Goal: Task Accomplishment & Management: Manage account settings

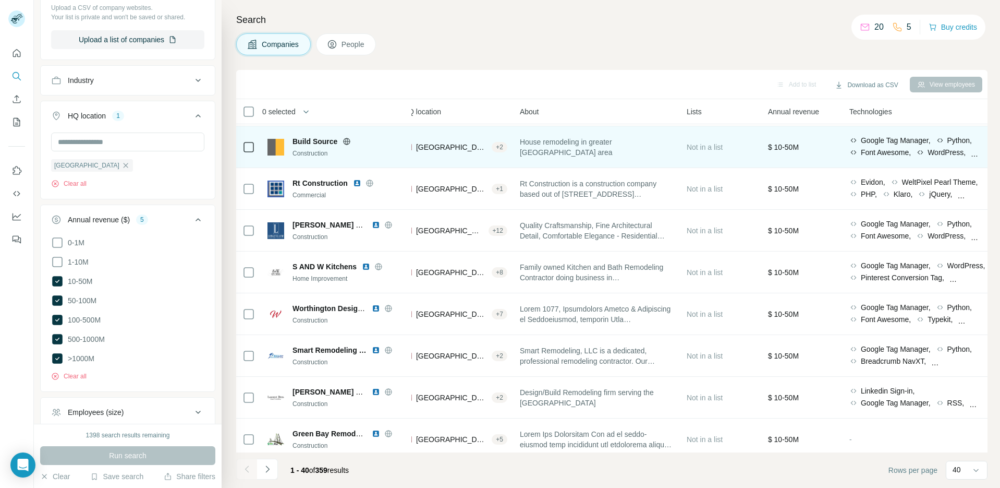
scroll to position [1291, 151]
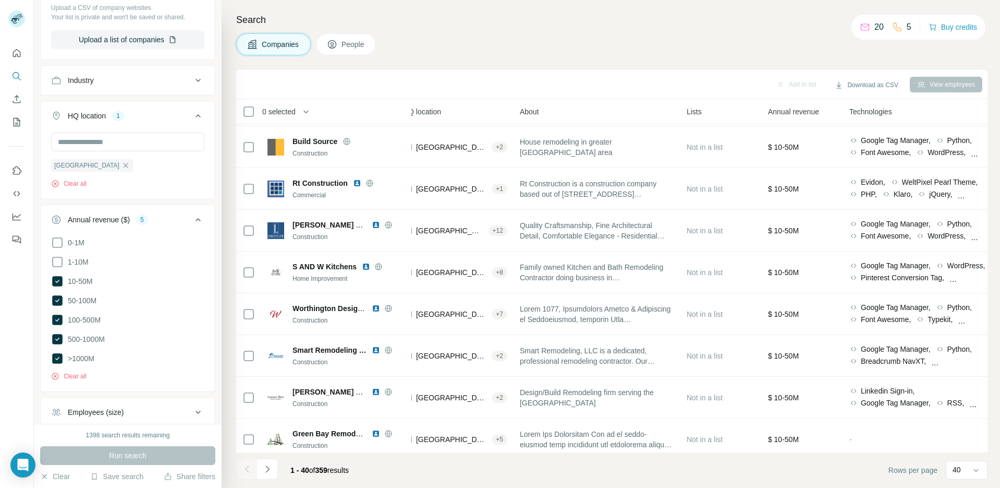
click at [616, 31] on div "Search Companies People Add to list Download as CSV View employees 0 selected C…" at bounding box center [611, 244] width 779 height 488
click at [849, 86] on button "Download as CSV" at bounding box center [867, 85] width 78 height 16
click at [641, 63] on div "Search Companies People Add to list Download as CSV View employees 0 selected C…" at bounding box center [611, 244] width 779 height 488
click at [291, 110] on span "40 selected" at bounding box center [281, 111] width 38 height 10
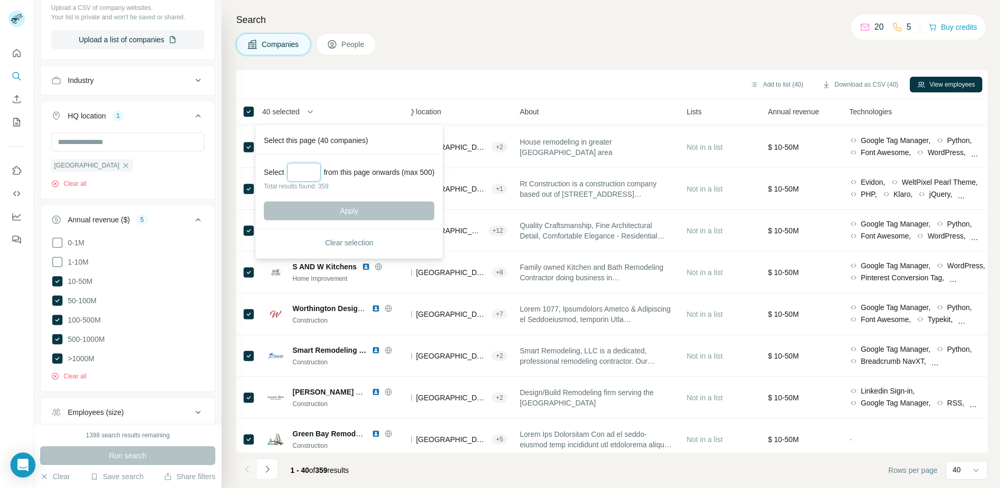
click at [310, 173] on input "Select a number (up to 500)" at bounding box center [303, 172] width 33 height 19
type input "***"
click at [374, 210] on button "Apply" at bounding box center [349, 210] width 171 height 19
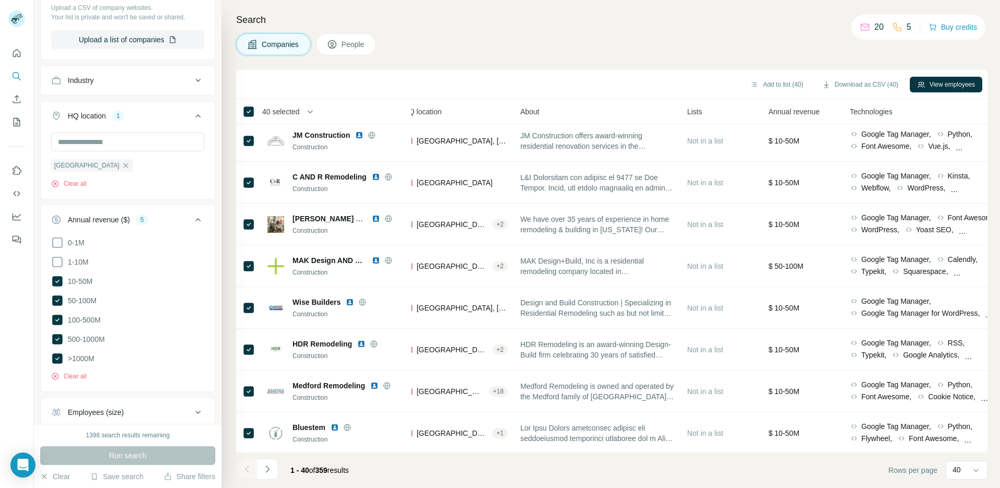
scroll to position [0, 151]
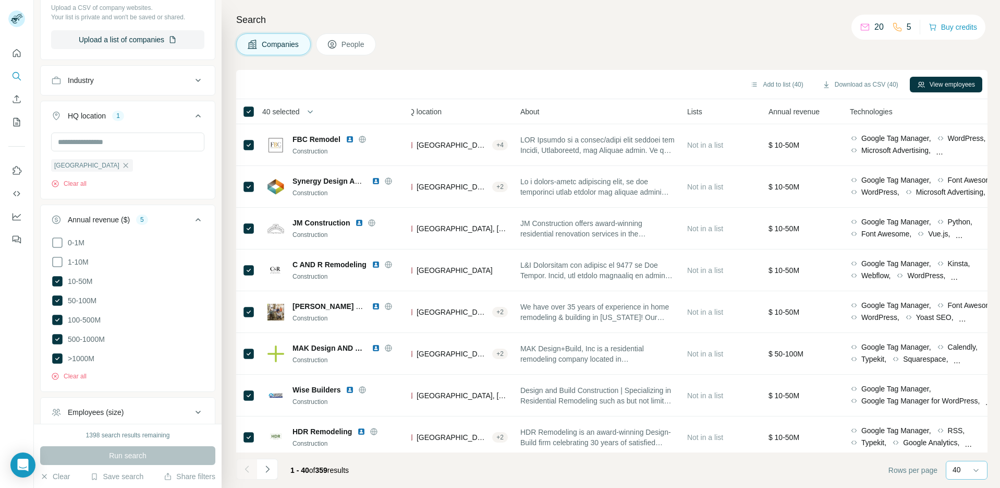
click at [954, 465] on p "40" at bounding box center [957, 469] width 8 height 10
click at [959, 393] on p "60" at bounding box center [959, 390] width 8 height 10
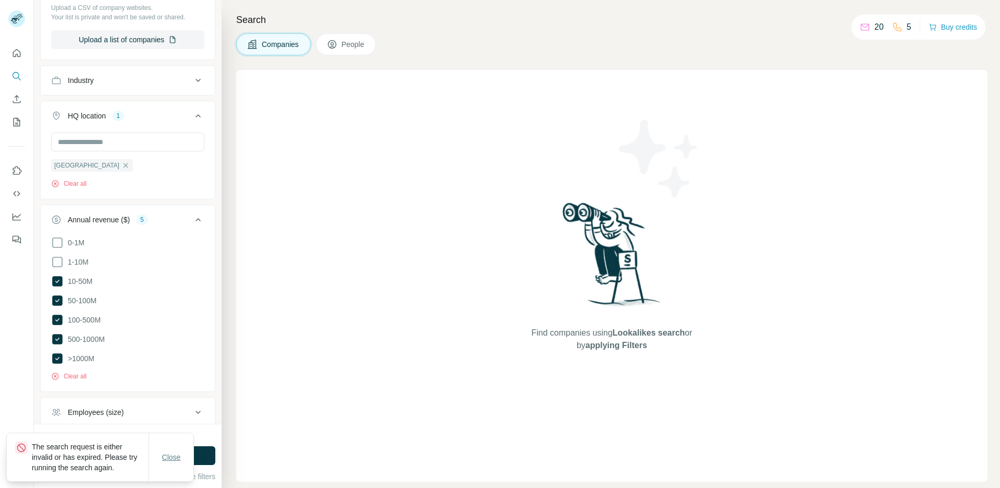
click at [173, 458] on span "Close" at bounding box center [171, 457] width 19 height 10
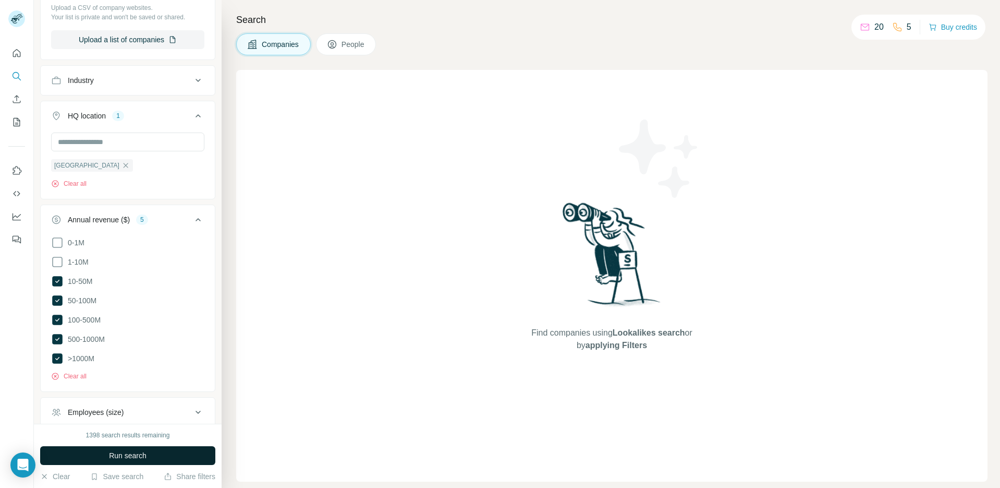
click at [174, 459] on button "Run search" at bounding box center [127, 455] width 175 height 19
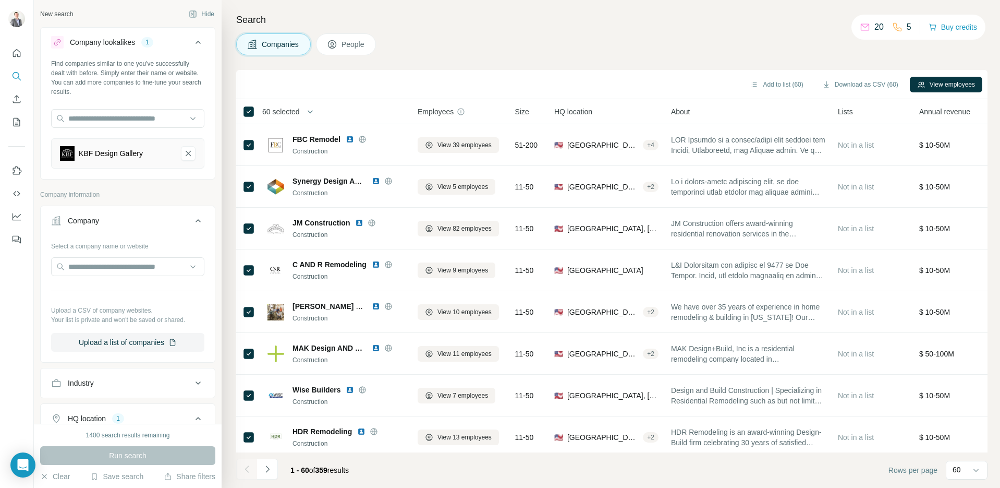
click at [286, 111] on span "60 selected" at bounding box center [281, 111] width 38 height 10
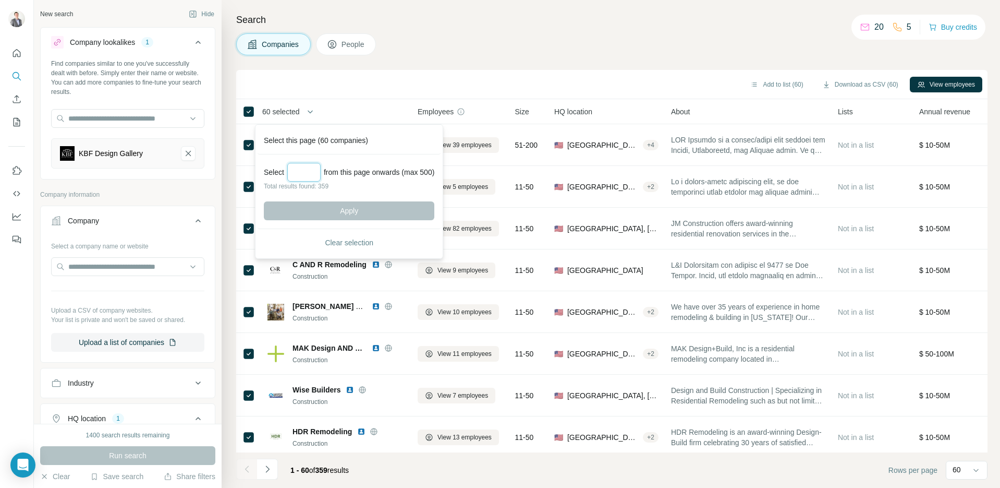
click at [304, 175] on input "Select a number (up to 500)" at bounding box center [303, 172] width 33 height 19
type input "*"
type input "****"
click at [391, 204] on button "Apply" at bounding box center [349, 210] width 171 height 19
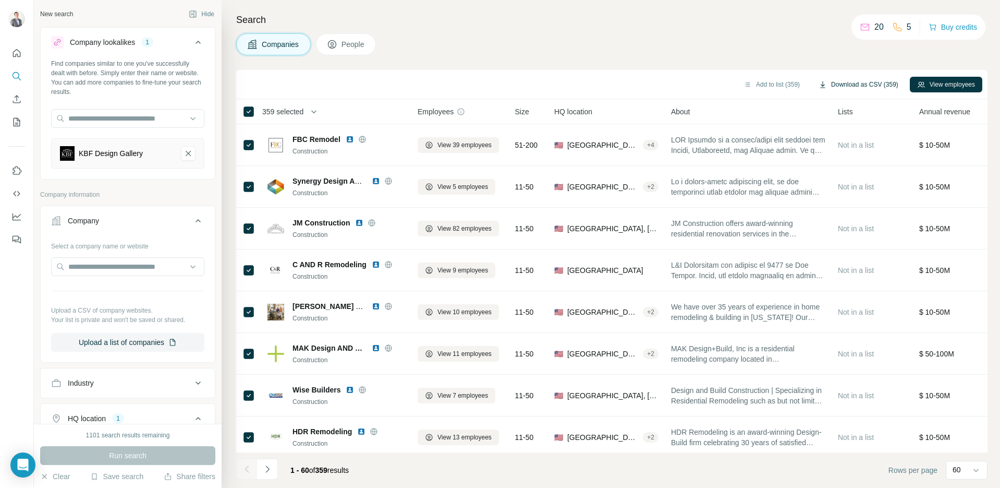
click at [839, 85] on button "Download as CSV (359)" at bounding box center [858, 85] width 94 height 16
click at [360, 42] on span "People" at bounding box center [354, 44] width 24 height 10
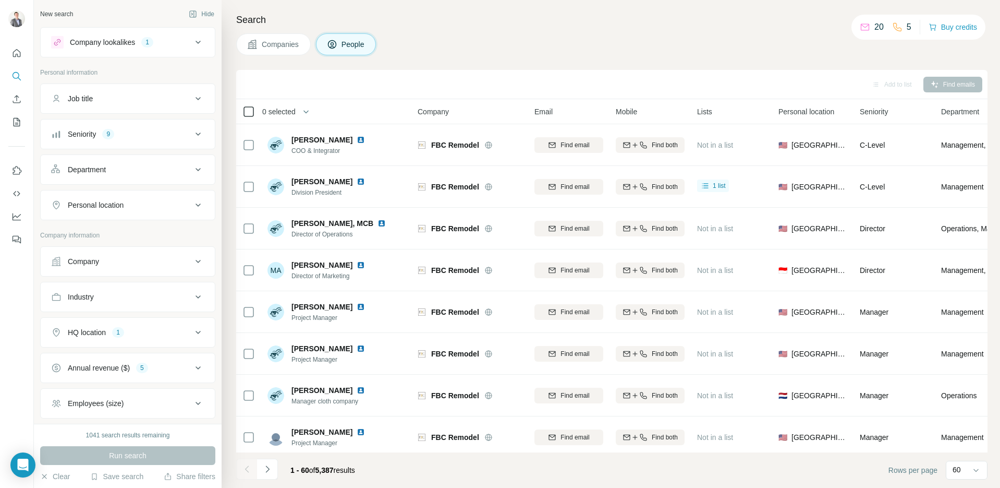
click at [254, 108] on icon at bounding box center [248, 111] width 13 height 13
click at [295, 114] on span "60 selected" at bounding box center [281, 111] width 38 height 10
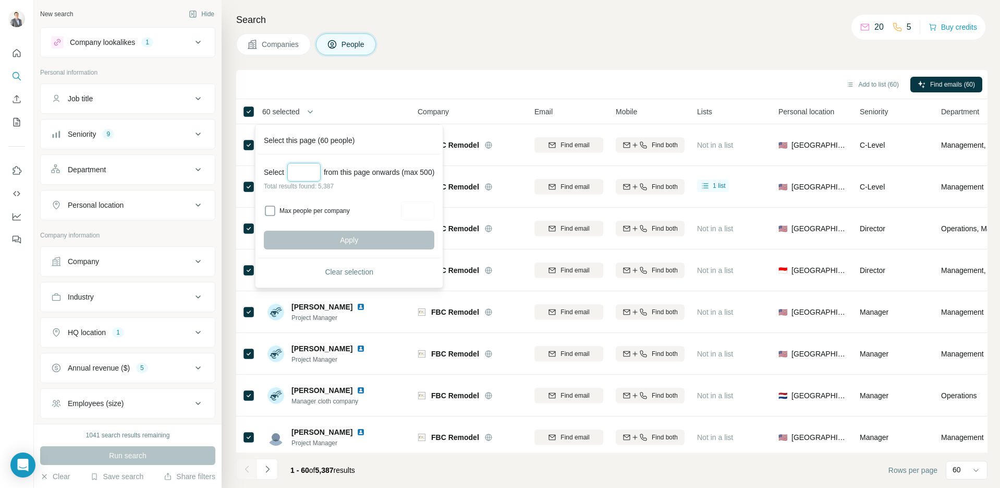
click at [293, 165] on input "Select a number (up to 500)" at bounding box center [303, 172] width 33 height 19
type input "*"
type input "****"
click at [309, 168] on input "****" at bounding box center [303, 172] width 33 height 19
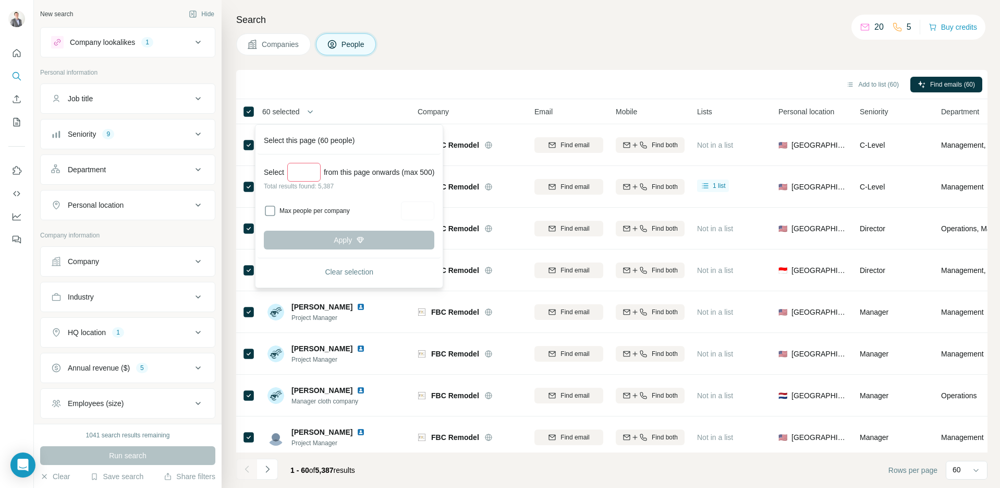
click at [309, 168] on input "****" at bounding box center [303, 172] width 33 height 19
type input "*"
click at [475, 39] on div "Companies People" at bounding box center [611, 44] width 751 height 22
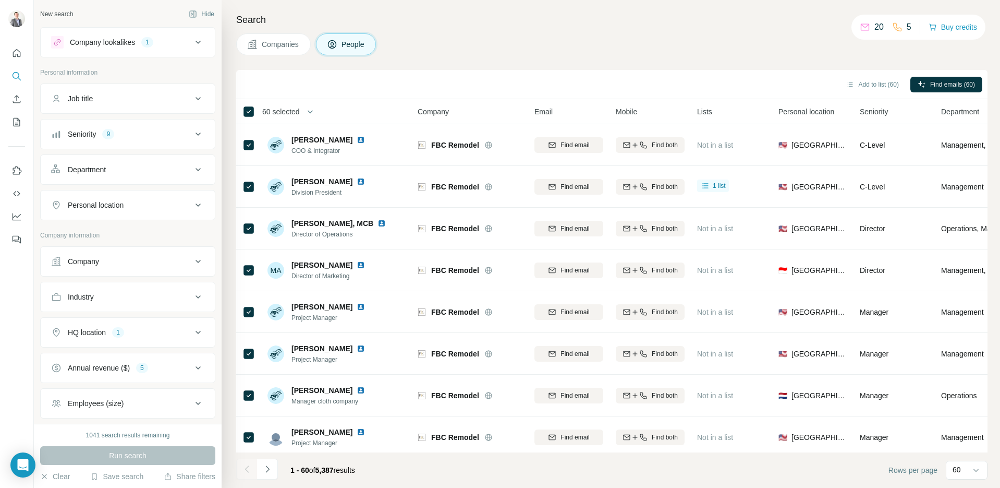
click at [111, 174] on div "Department" at bounding box center [121, 169] width 141 height 10
click at [117, 198] on input at bounding box center [122, 195] width 129 height 11
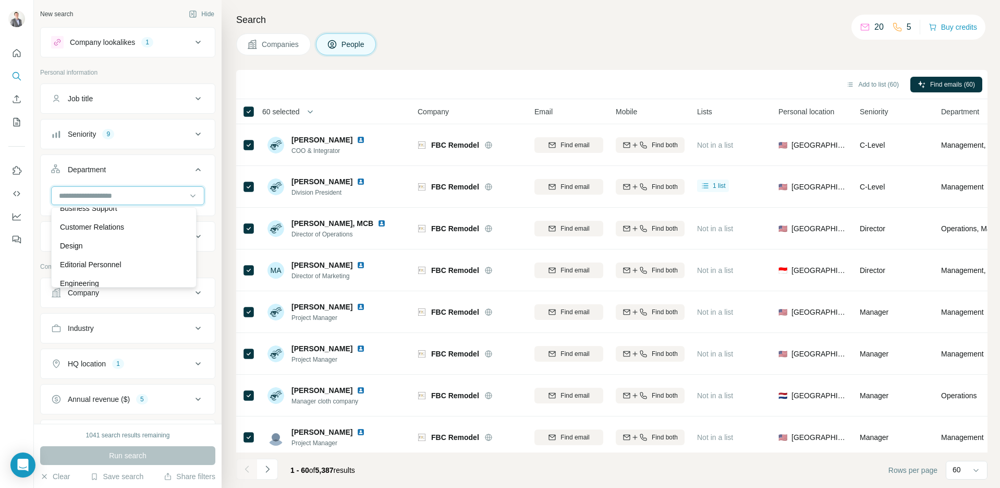
scroll to position [85, 0]
click at [125, 211] on div "Design" at bounding box center [124, 209] width 128 height 10
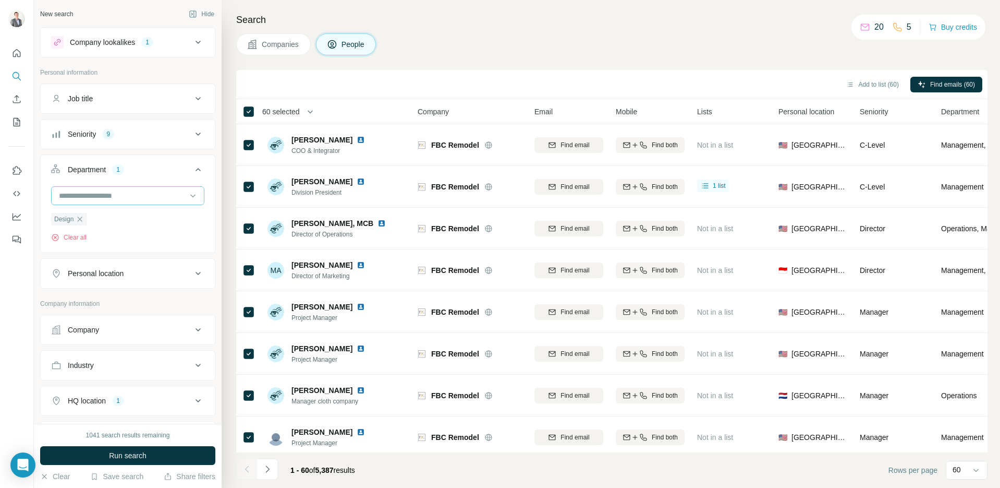
click at [124, 197] on input at bounding box center [122, 195] width 129 height 11
click at [123, 218] on div "Management" at bounding box center [124, 220] width 128 height 10
click at [128, 193] on input at bounding box center [122, 195] width 129 height 11
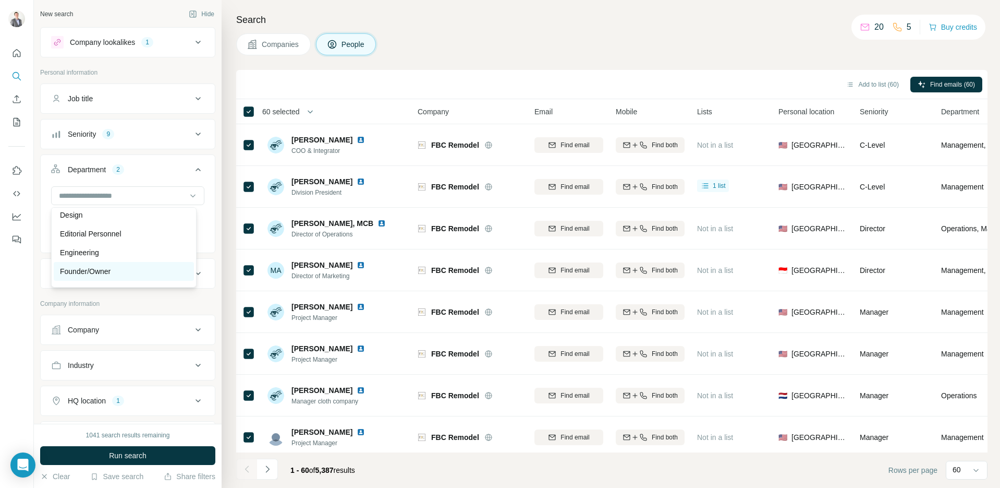
click at [111, 269] on p "Founder/Owner" at bounding box center [85, 271] width 51 height 10
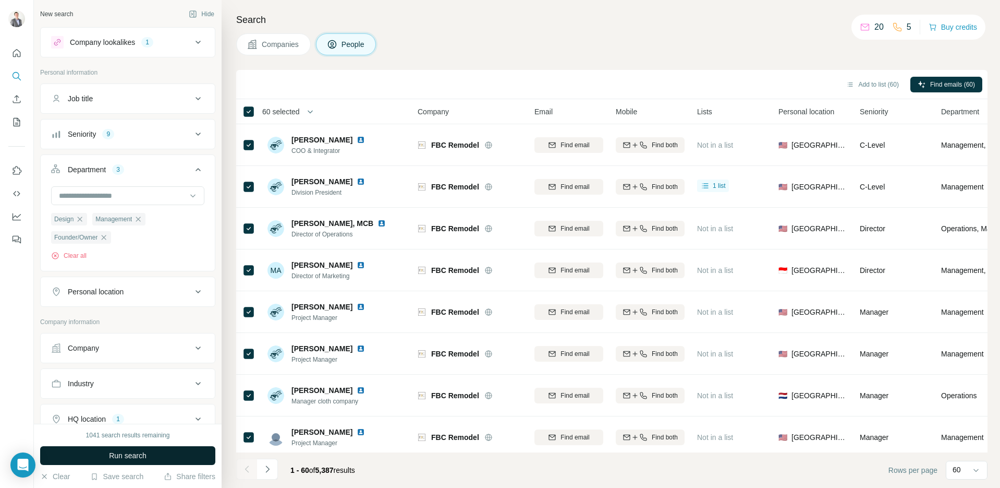
click at [116, 455] on span "Run search" at bounding box center [128, 455] width 38 height 10
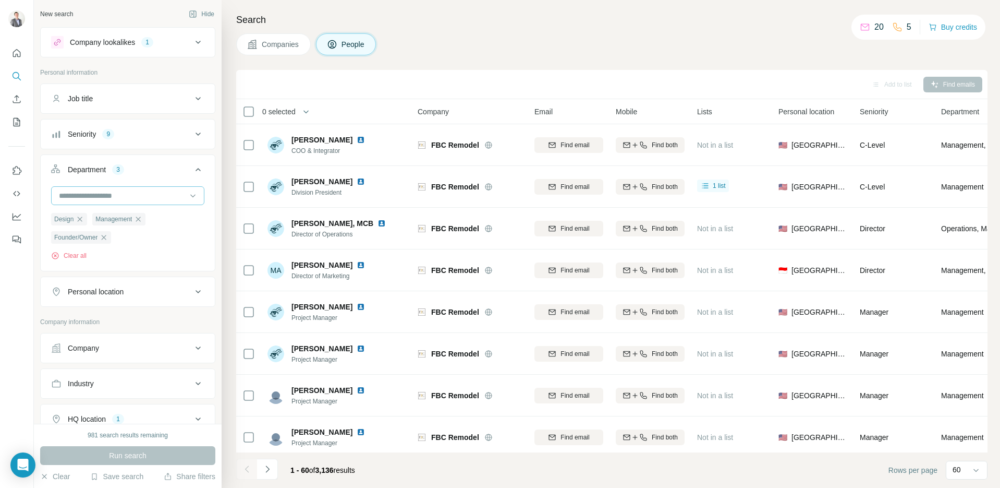
click at [142, 195] on input at bounding box center [122, 195] width 129 height 11
click at [128, 244] on p "Marketing and Advertising" at bounding box center [102, 244] width 84 height 10
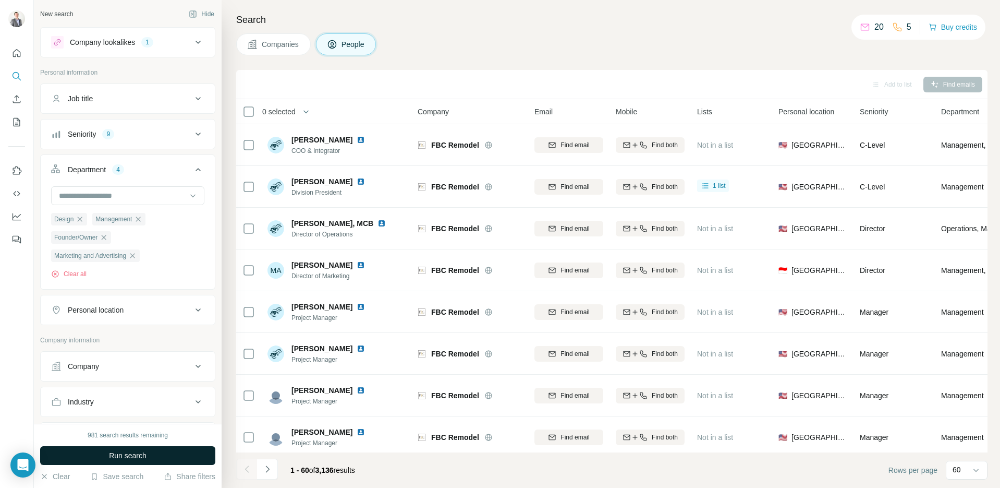
click at [122, 455] on span "Run search" at bounding box center [128, 455] width 38 height 10
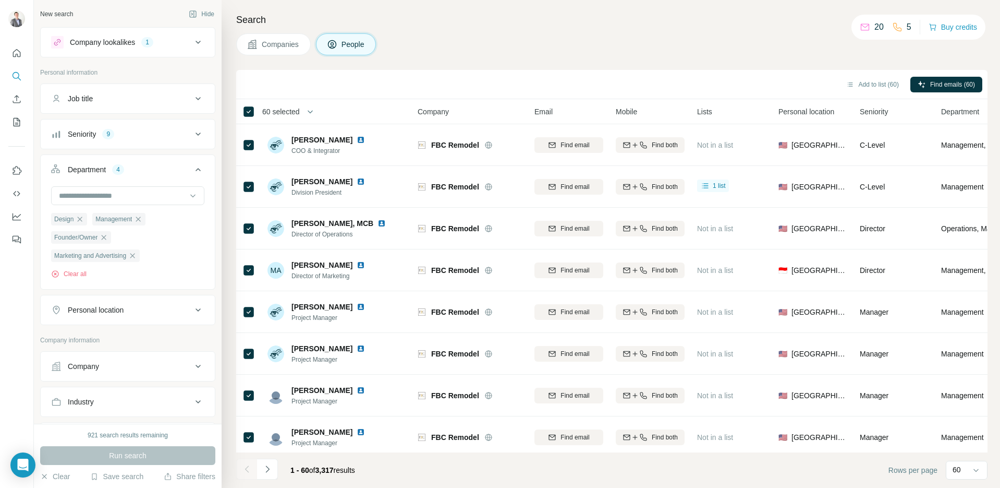
click at [292, 111] on span "60 selected" at bounding box center [281, 111] width 38 height 10
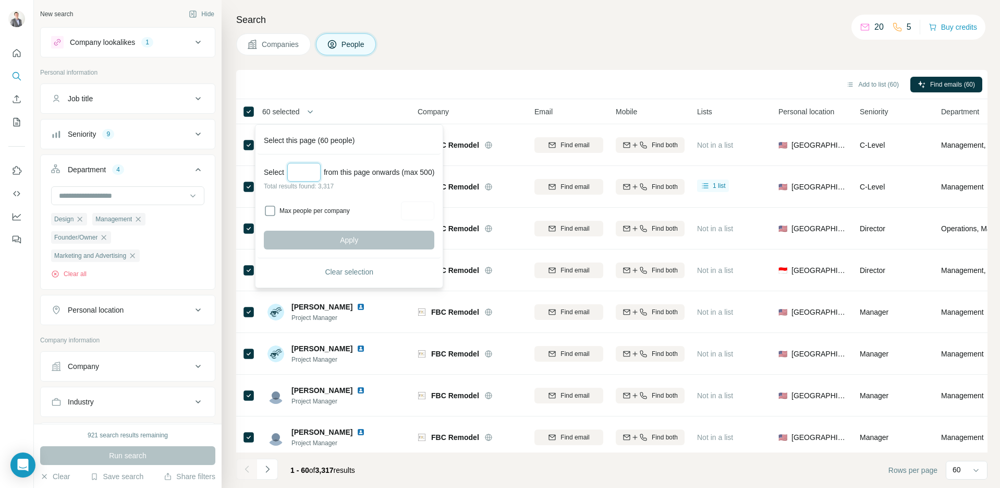
click at [303, 172] on input "Select a number (up to 500)" at bounding box center [303, 172] width 33 height 19
type input "***"
click at [345, 238] on span "Apply" at bounding box center [349, 240] width 18 height 10
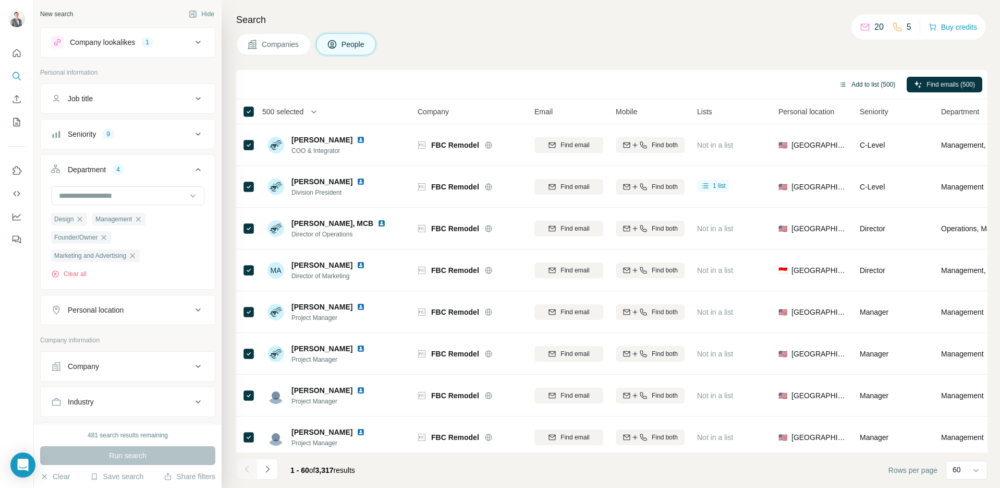
click at [839, 84] on icon "button" at bounding box center [843, 84] width 8 height 8
click at [861, 84] on button "Add to list (500)" at bounding box center [867, 85] width 71 height 16
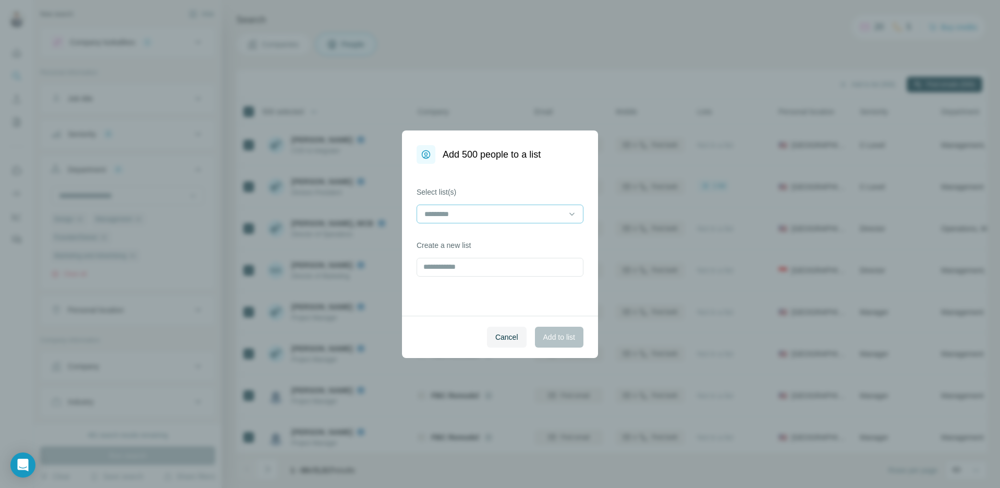
click at [510, 211] on input at bounding box center [493, 213] width 141 height 11
click at [507, 177] on div "Select list(s) Create a new list" at bounding box center [500, 240] width 196 height 152
click at [462, 274] on input "text" at bounding box center [500, 267] width 167 height 19
type input "**********"
click at [563, 334] on span "Add to list" at bounding box center [559, 337] width 32 height 10
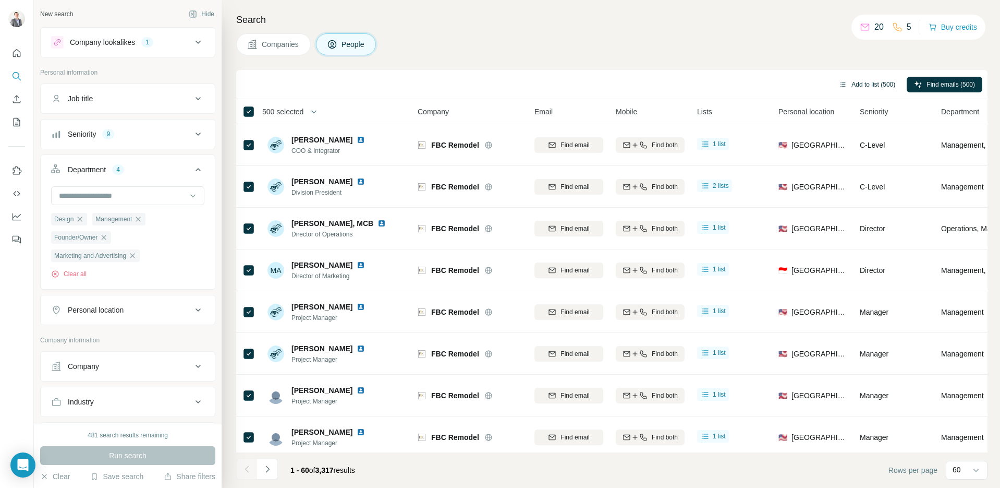
click at [849, 83] on button "Add to list (500)" at bounding box center [867, 85] width 71 height 16
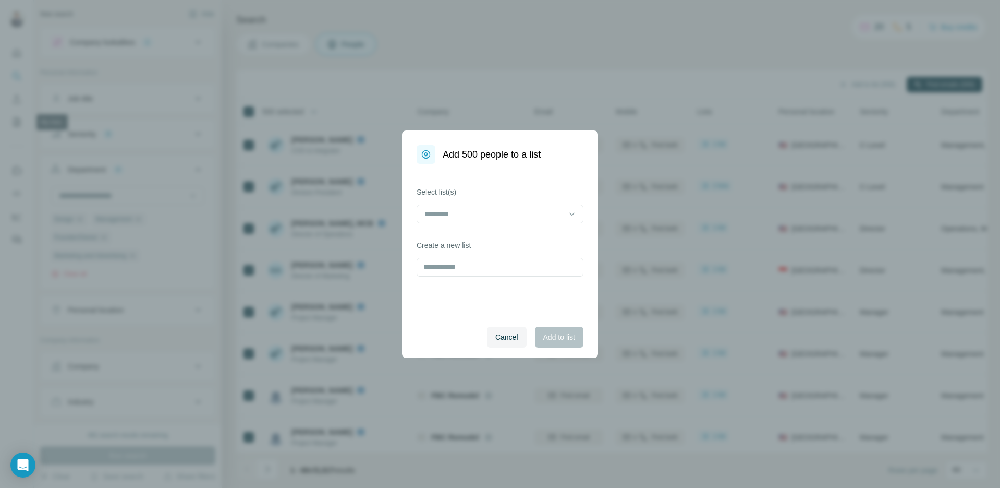
click at [15, 125] on div "Add 500 people to a list Select list(s) Create a new list Cancel Add to list" at bounding box center [500, 244] width 1000 height 488
click at [513, 336] on span "Cancel" at bounding box center [506, 337] width 23 height 10
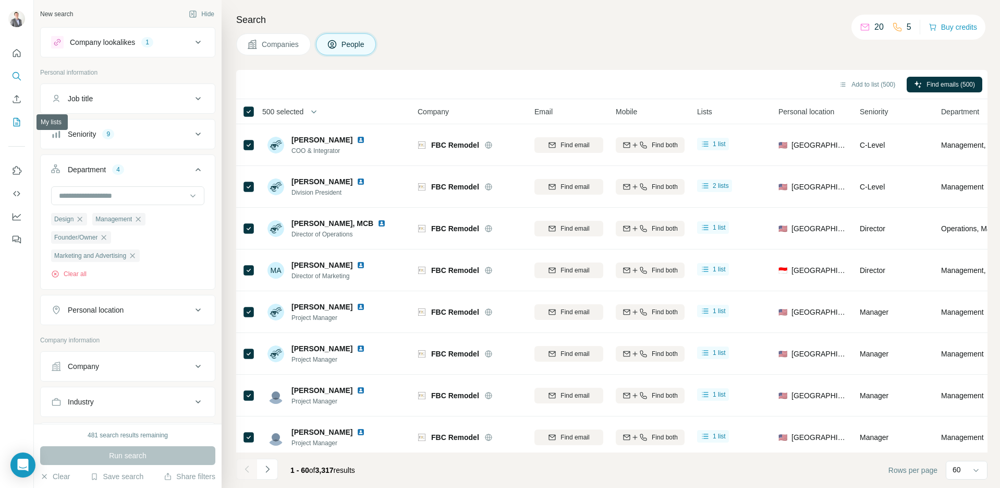
click at [20, 124] on icon "My lists" at bounding box center [16, 122] width 10 height 10
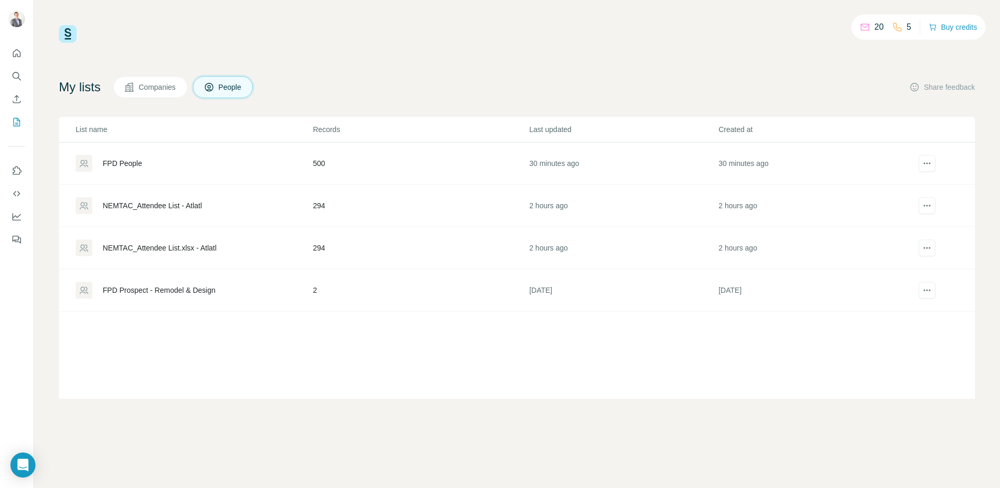
click at [130, 163] on div "FPD People" at bounding box center [122, 163] width 39 height 10
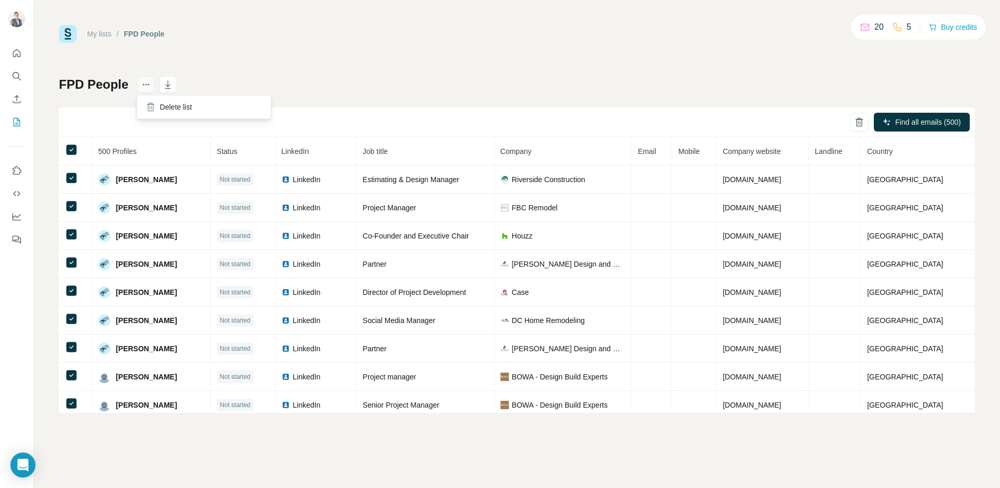
click at [143, 86] on icon "actions" at bounding box center [146, 84] width 10 height 10
click at [167, 86] on icon "button" at bounding box center [168, 85] width 5 height 3
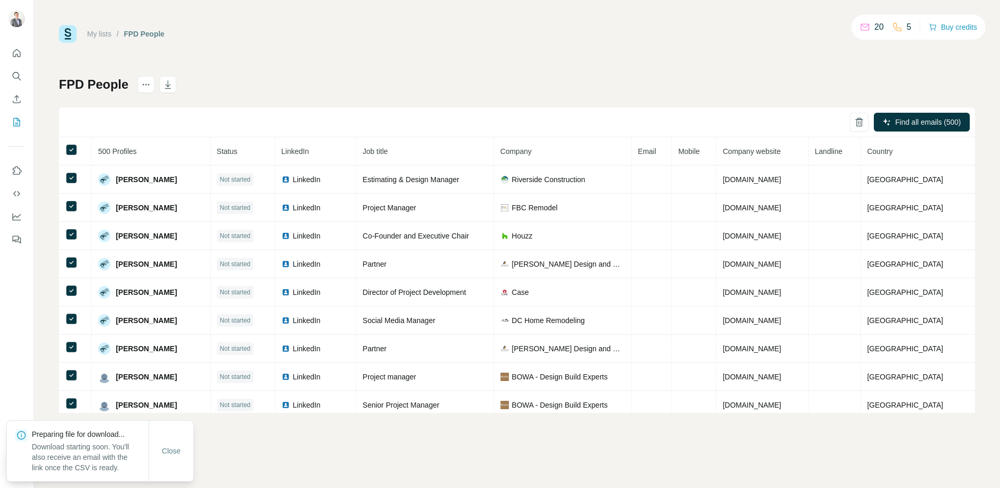
click at [324, 73] on div "My lists / FPD People 20 5 Buy credits FPD People Find all emails (500) 500 Pro…" at bounding box center [517, 218] width 916 height 387
click at [375, 63] on div "My lists / FPD People 20 5 Buy credits FPD People Find all emails (500) 500 Pro…" at bounding box center [517, 218] width 916 height 387
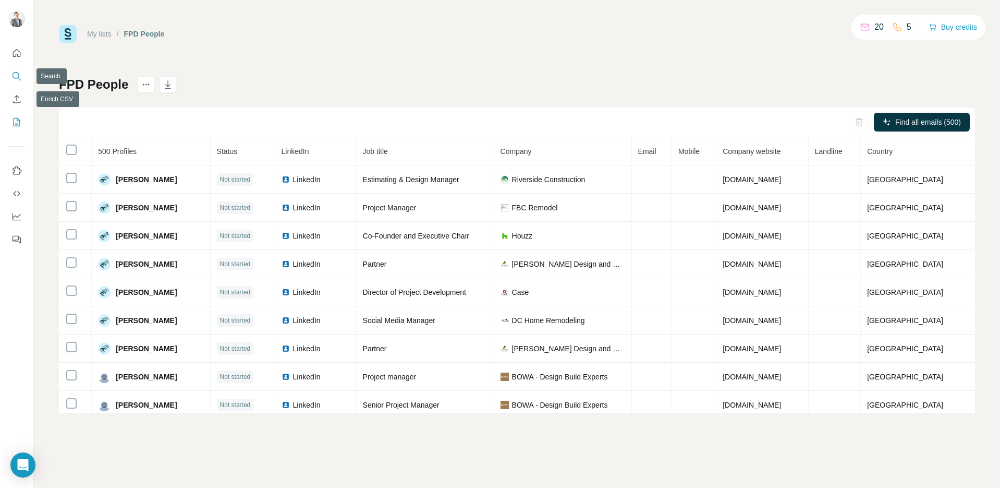
click at [14, 76] on icon "Search" at bounding box center [16, 76] width 10 height 10
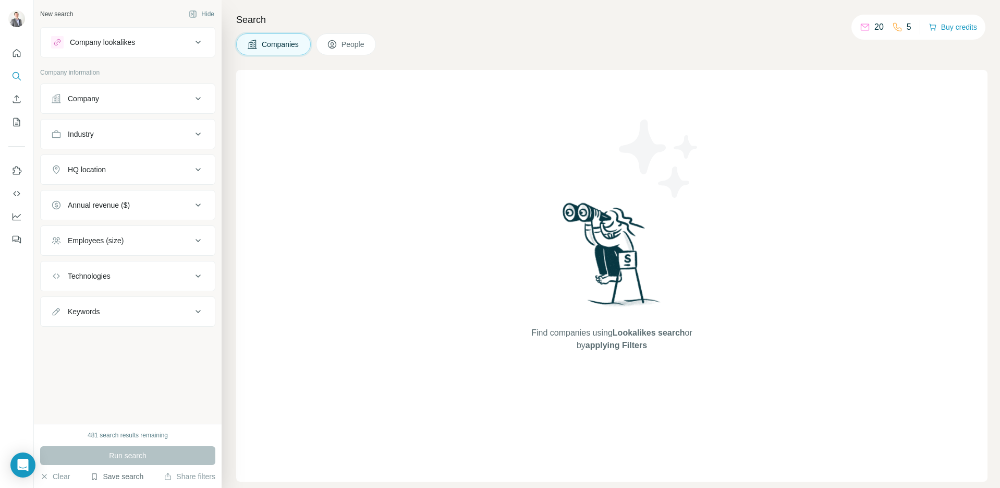
click at [129, 471] on button "Save search" at bounding box center [116, 476] width 53 height 10
click at [129, 472] on button "Save search" at bounding box center [116, 476] width 53 height 10
click at [153, 375] on div "New search Hide Company lookalikes Company information Company Industry HQ loca…" at bounding box center [128, 211] width 188 height 423
click at [117, 475] on button "Save search" at bounding box center [116, 476] width 53 height 10
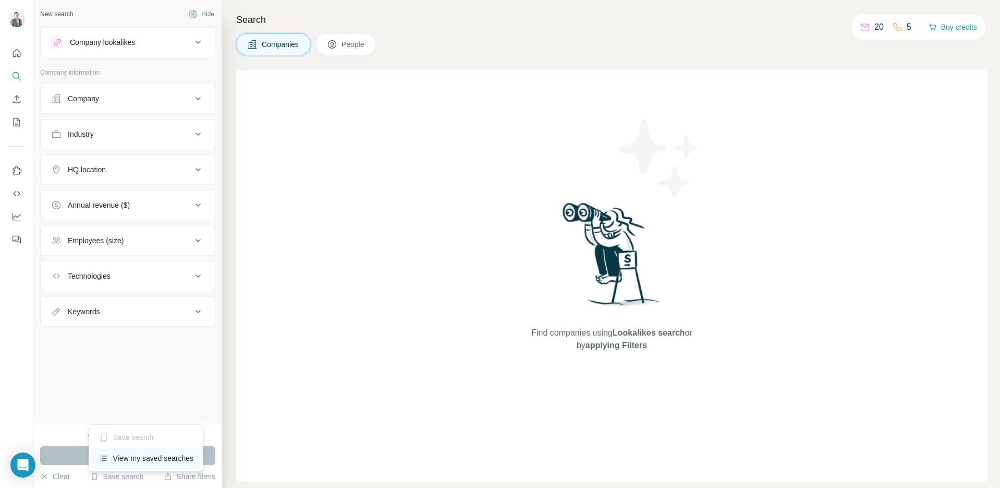
click at [120, 458] on div "View my saved searches" at bounding box center [146, 457] width 110 height 21
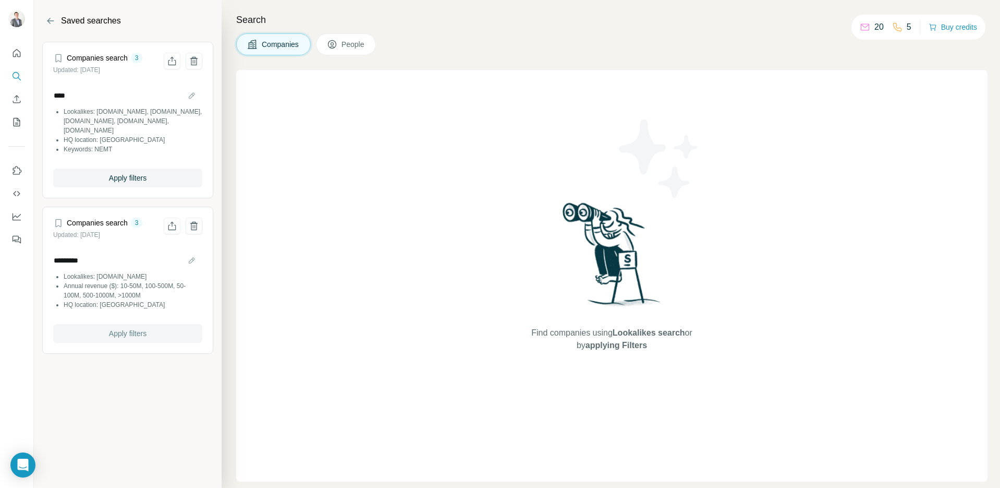
click at [147, 332] on span "Apply filters" at bounding box center [128, 333] width 38 height 10
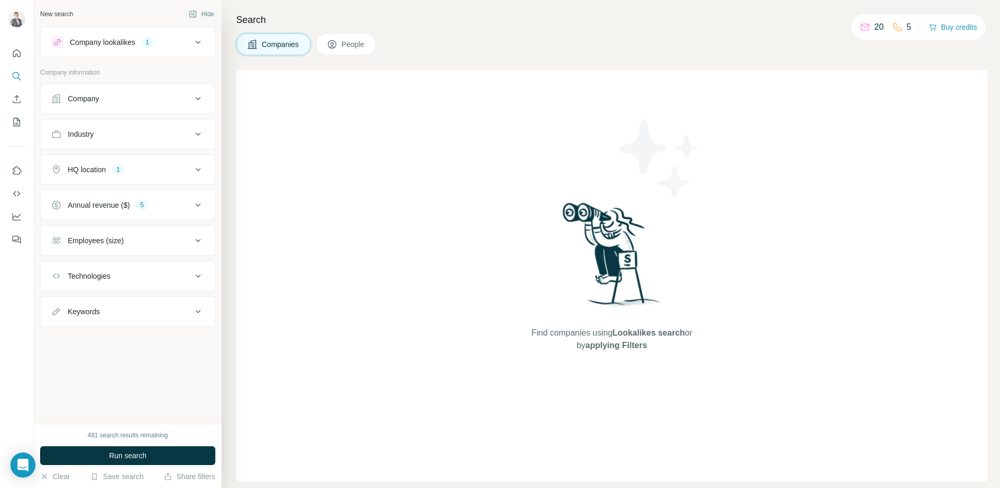
click at [348, 51] on button "People" at bounding box center [346, 44] width 60 height 22
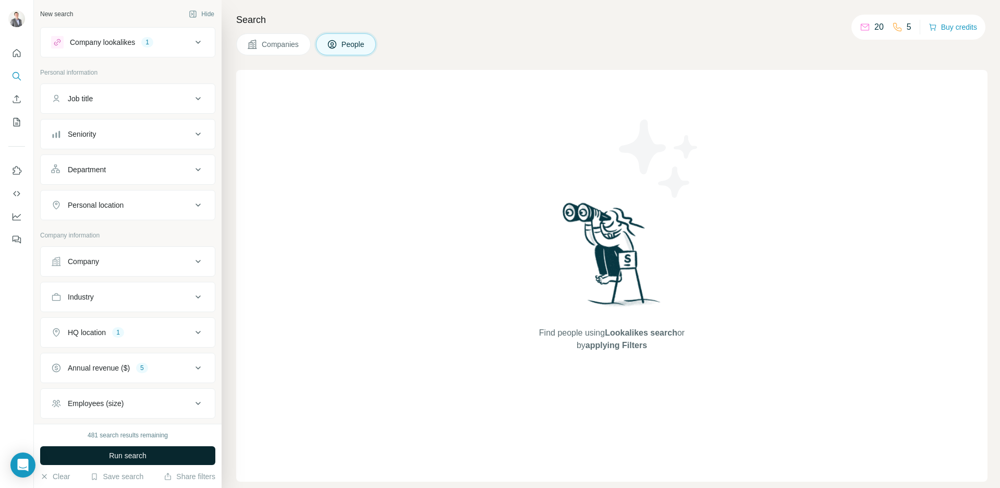
click at [133, 451] on span "Run search" at bounding box center [128, 455] width 38 height 10
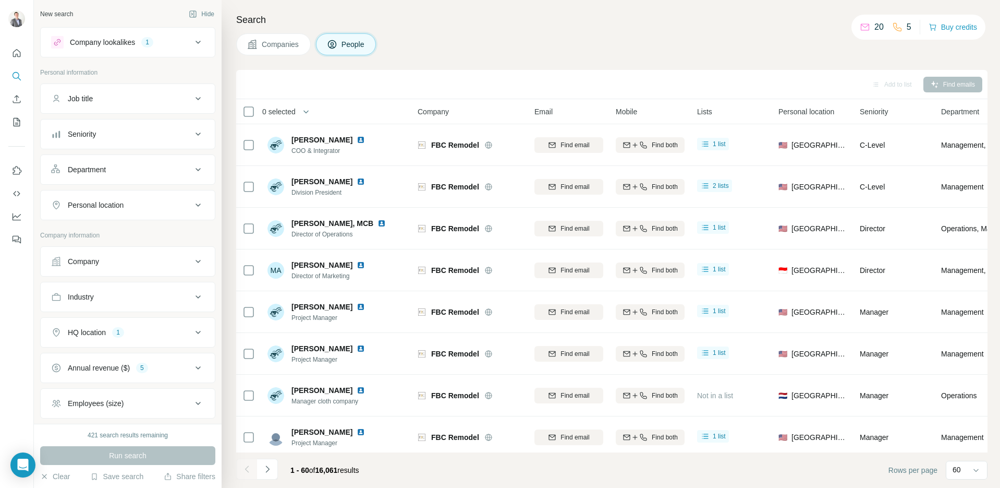
click at [130, 208] on div "Personal location" at bounding box center [121, 205] width 141 height 10
click at [117, 237] on input "text" at bounding box center [127, 231] width 153 height 19
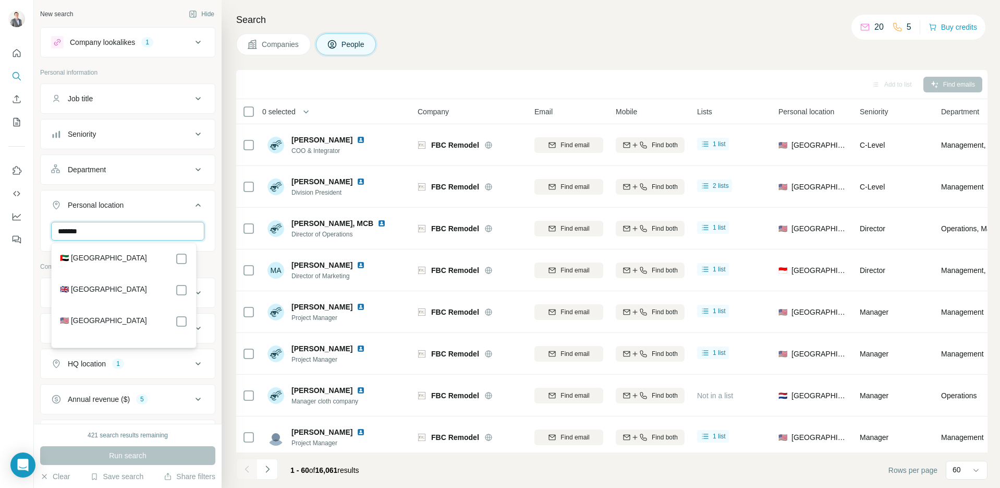
type input "******"
click at [82, 318] on label "🇺🇸 [GEOGRAPHIC_DATA]" at bounding box center [103, 321] width 87 height 13
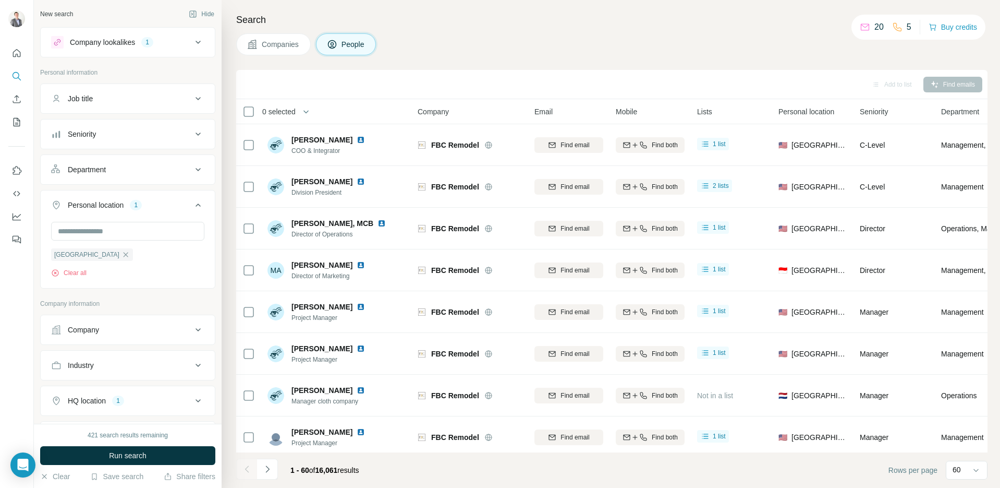
click at [128, 170] on div "Department" at bounding box center [121, 169] width 141 height 10
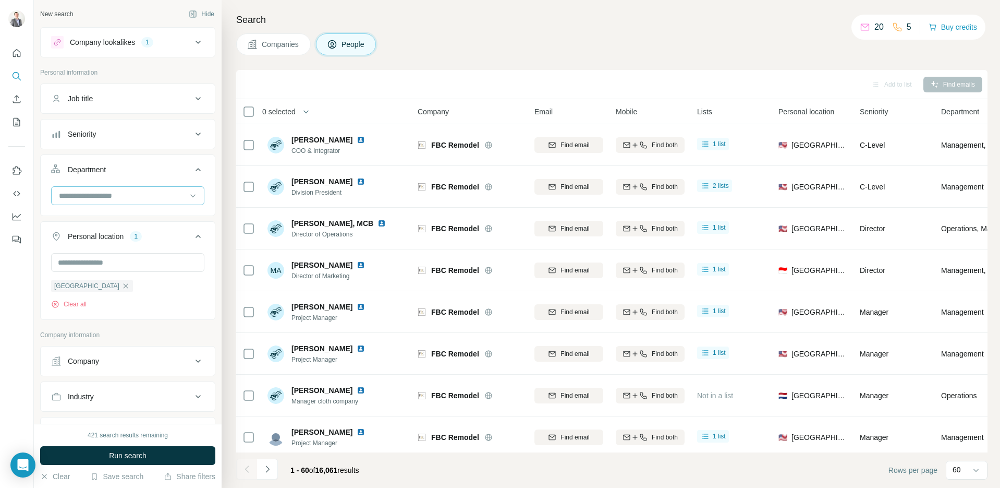
click at [118, 194] on input at bounding box center [122, 195] width 129 height 11
click at [120, 217] on div "Design" at bounding box center [124, 216] width 128 height 10
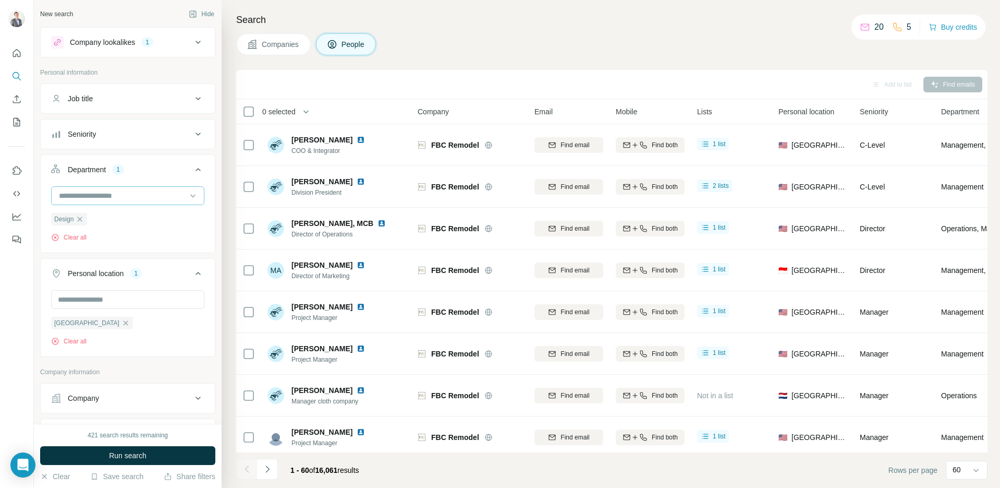
click at [123, 195] on input at bounding box center [122, 195] width 129 height 11
click at [123, 212] on div "Founder/Owner" at bounding box center [124, 216] width 128 height 10
click at [125, 200] on input at bounding box center [122, 195] width 129 height 11
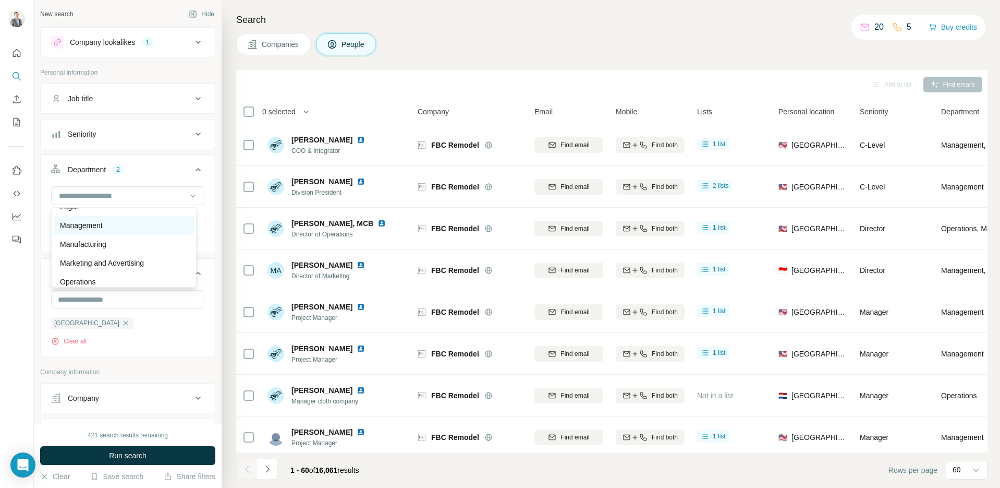
click at [122, 233] on div "Management" at bounding box center [124, 225] width 140 height 19
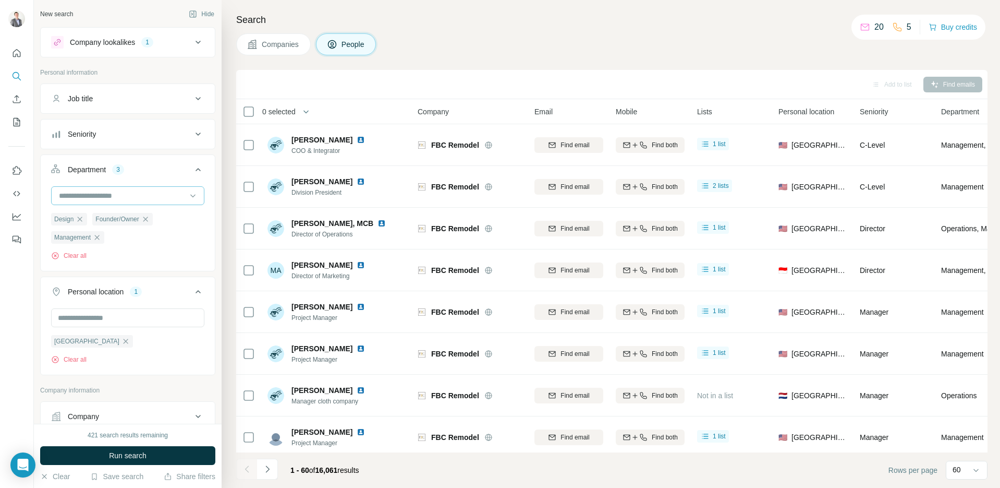
click at [129, 192] on input at bounding box center [122, 195] width 129 height 11
click at [129, 235] on p "Marketing and Advertising" at bounding box center [102, 235] width 84 height 10
click at [127, 197] on input at bounding box center [122, 195] width 129 height 11
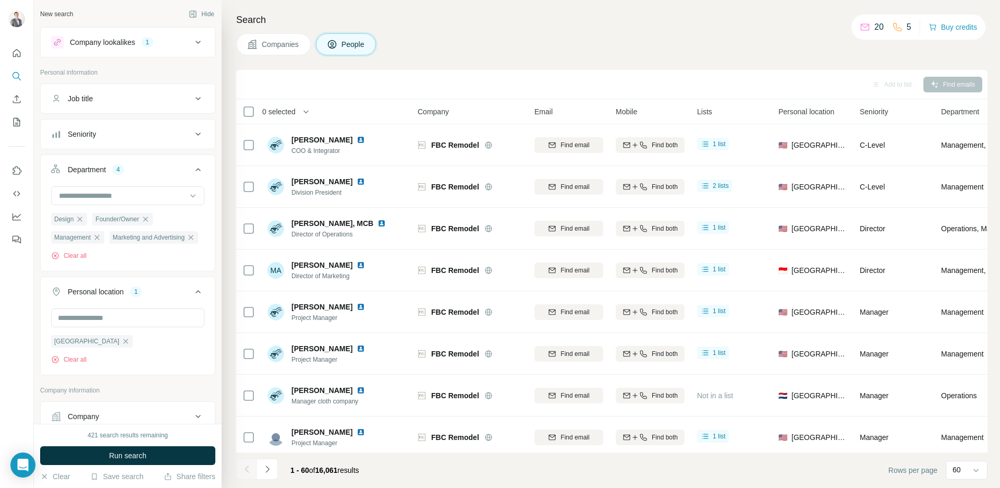
click at [47, 211] on div "Design Founder/Owner Management Marketing and Advertising Clear all" at bounding box center [128, 227] width 174 height 82
click at [116, 134] on div "Seniority" at bounding box center [121, 134] width 141 height 10
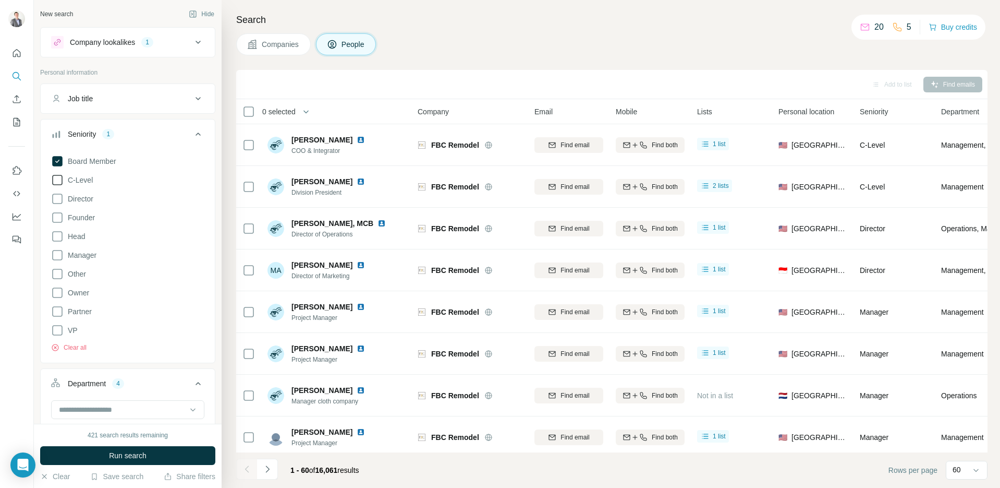
click at [79, 180] on span "C-Level" at bounding box center [78, 180] width 29 height 10
click at [79, 194] on span "Director" at bounding box center [79, 198] width 30 height 10
click at [73, 223] on label "Founder" at bounding box center [73, 217] width 44 height 13
click at [69, 333] on span "VP" at bounding box center [71, 330] width 14 height 10
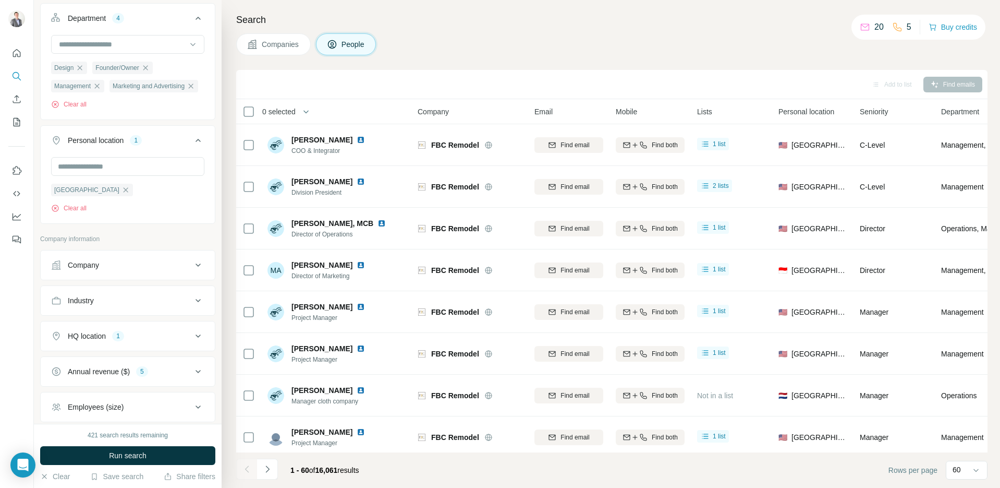
scroll to position [484, 0]
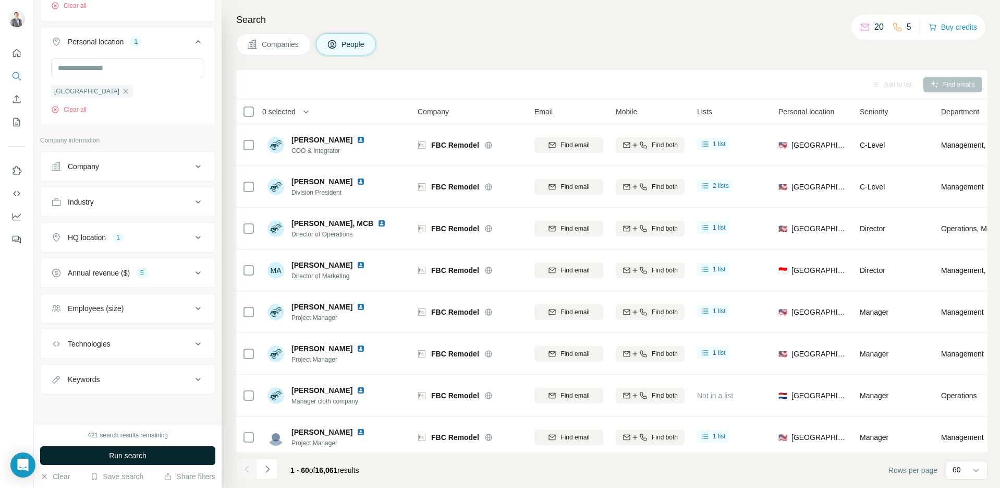
click at [136, 458] on span "Run search" at bounding box center [128, 455] width 38 height 10
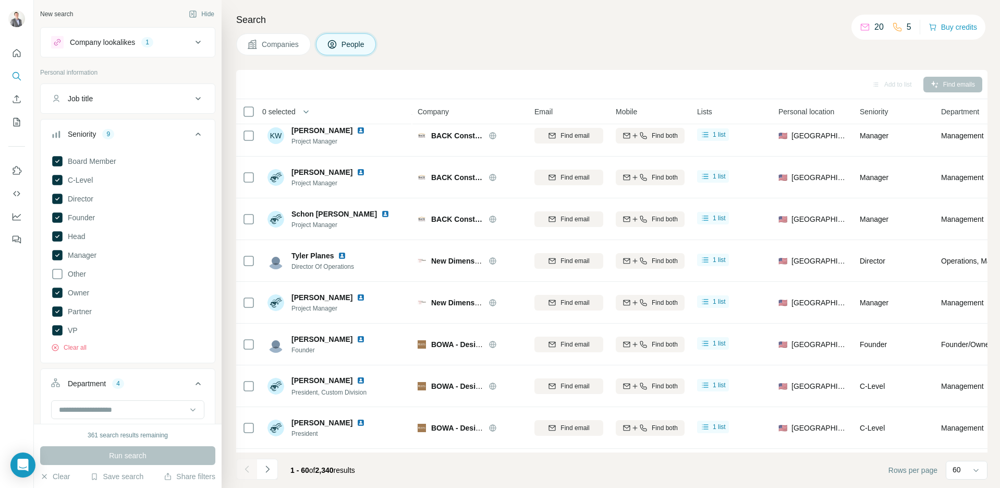
scroll to position [2181, 0]
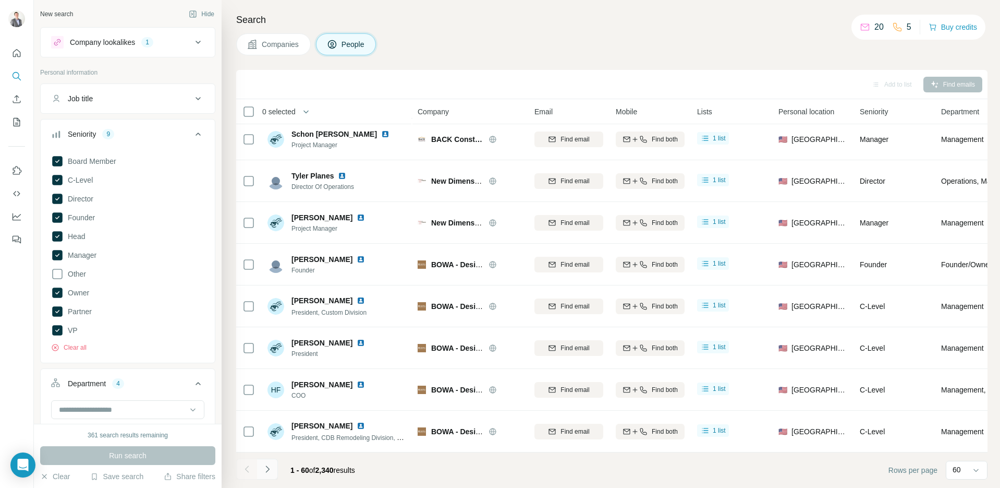
click at [269, 471] on icon "Navigate to next page" at bounding box center [267, 469] width 10 height 10
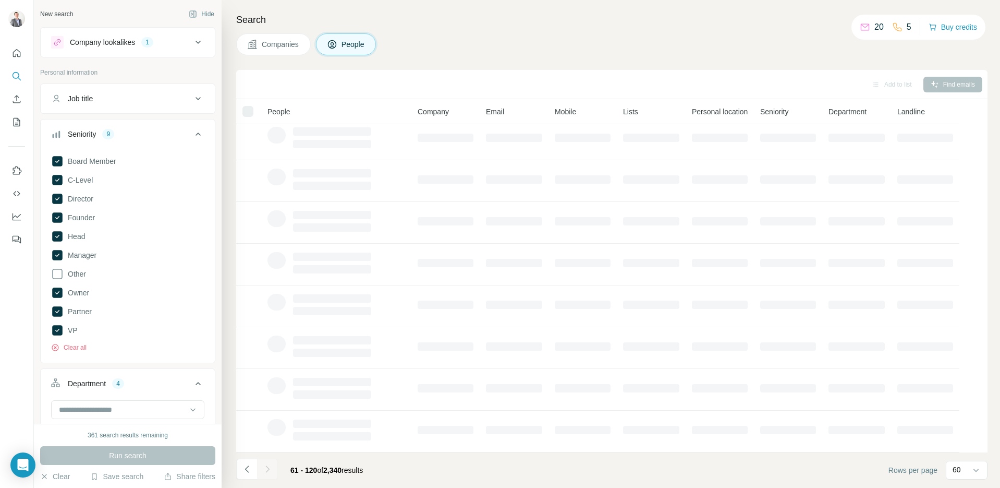
scroll to position [95, 0]
click at [269, 471] on div at bounding box center [267, 468] width 21 height 21
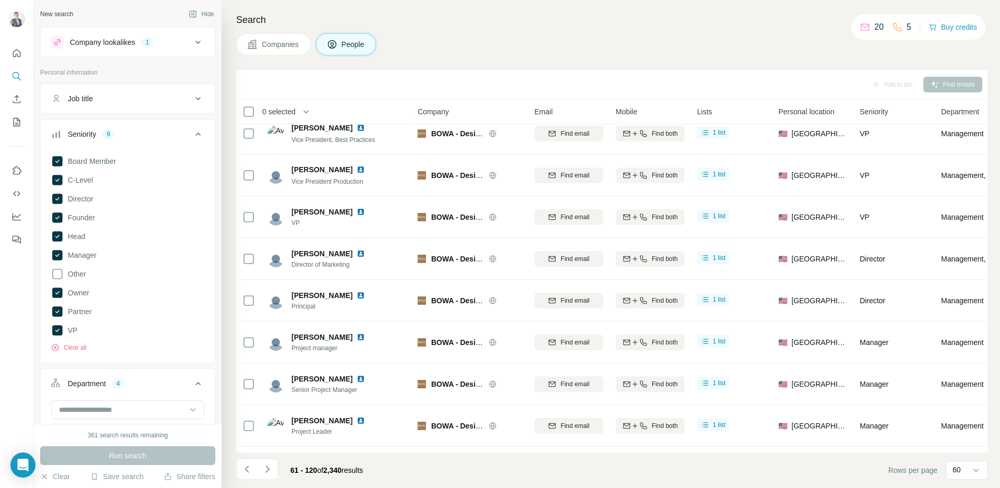
scroll to position [2181, 0]
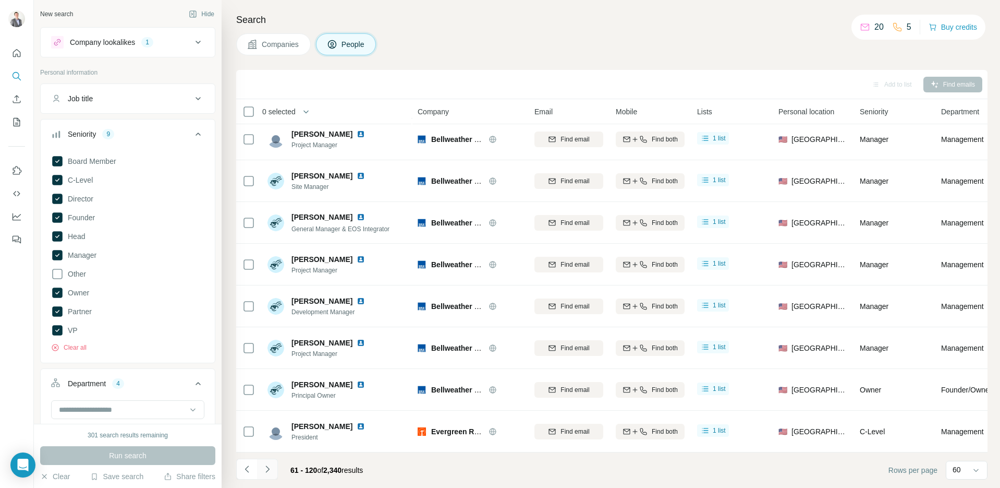
click at [270, 470] on icon "Navigate to next page" at bounding box center [267, 469] width 10 height 10
